Goal: Find contact information: Find contact information

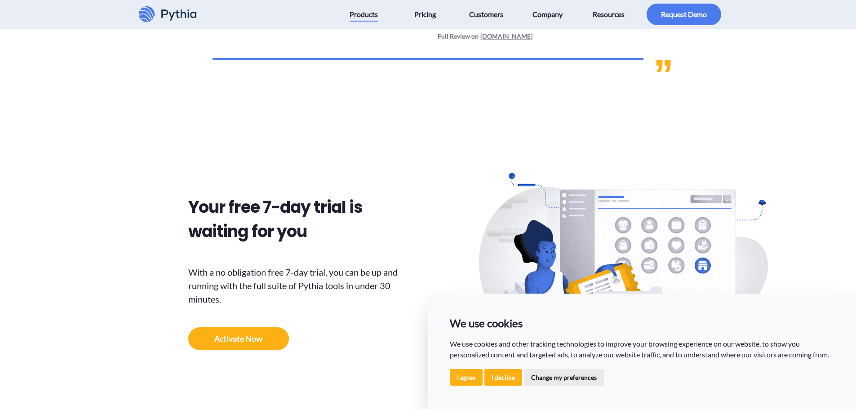
scroll to position [4406, 0]
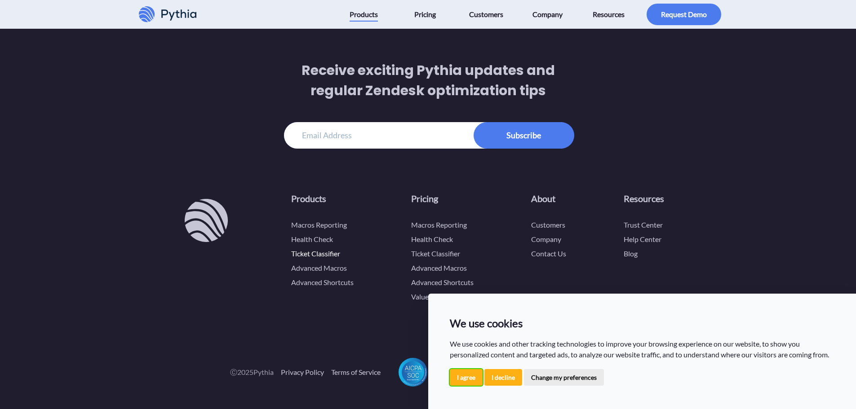
click at [470, 379] on button "I agree" at bounding box center [466, 377] width 33 height 17
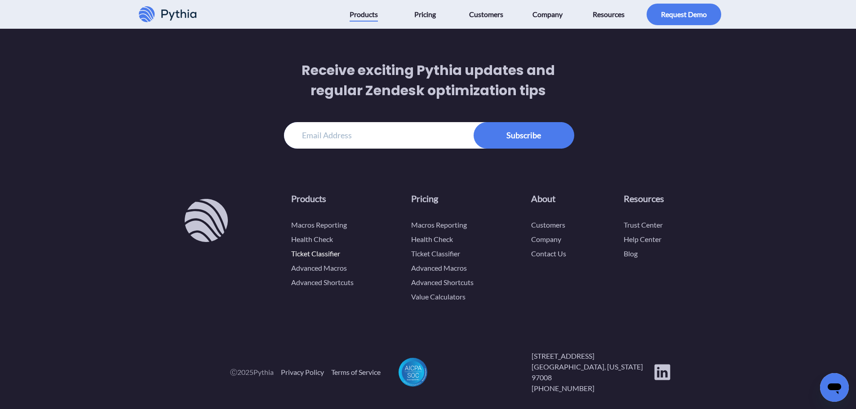
scroll to position [0, 0]
click at [554, 254] on link "Contact Us" at bounding box center [548, 253] width 35 height 9
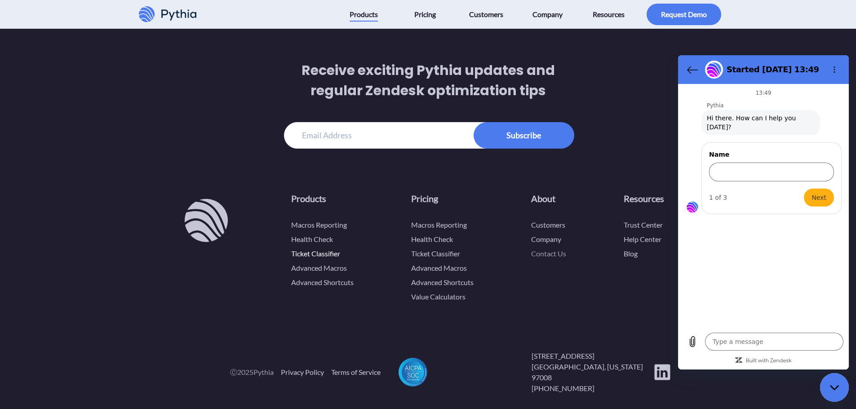
click at [543, 255] on link "Contact Us" at bounding box center [548, 253] width 35 height 9
click at [544, 249] on link "Contact Us" at bounding box center [548, 253] width 35 height 9
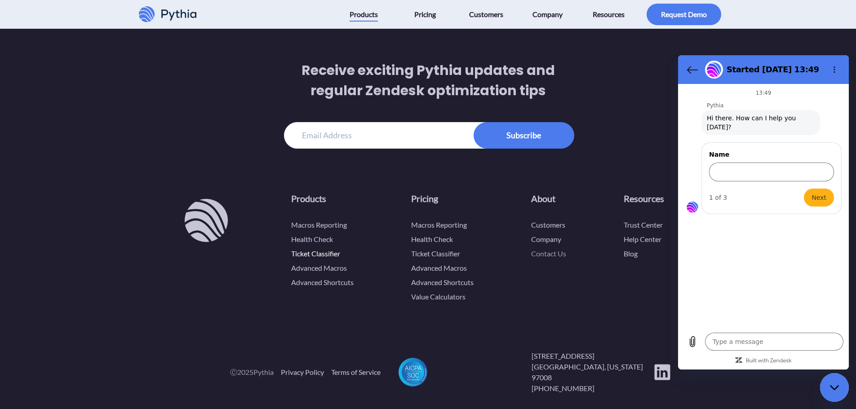
click at [544, 249] on link "Contact Us" at bounding box center [548, 253] width 35 height 9
click at [640, 144] on div "Receive exciting Pythia updates and regular Zendesk optimization tips" at bounding box center [428, 104] width 600 height 160
click at [554, 250] on link "Contact Us" at bounding box center [548, 253] width 35 height 9
type textarea "x"
